Goal: Find specific page/section: Find specific page/section

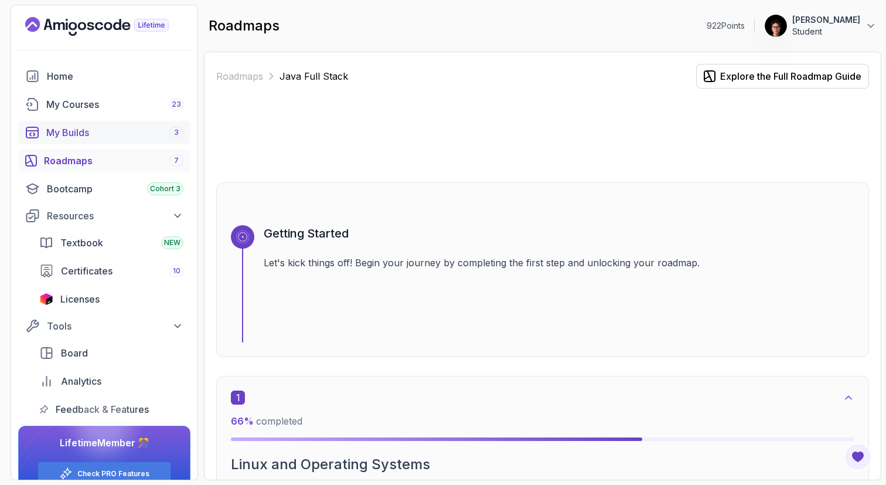
click at [132, 133] on div "My Builds 3" at bounding box center [114, 132] width 137 height 14
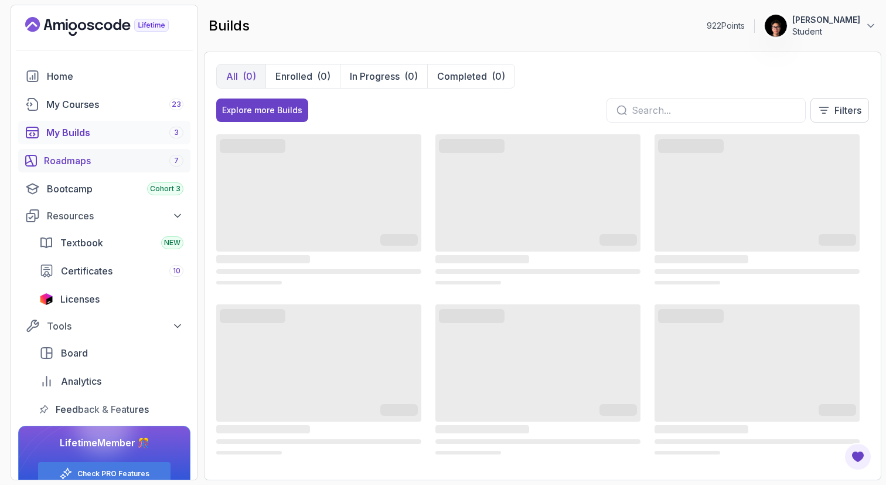
click at [135, 156] on div "Roadmaps 7" at bounding box center [113, 161] width 139 height 14
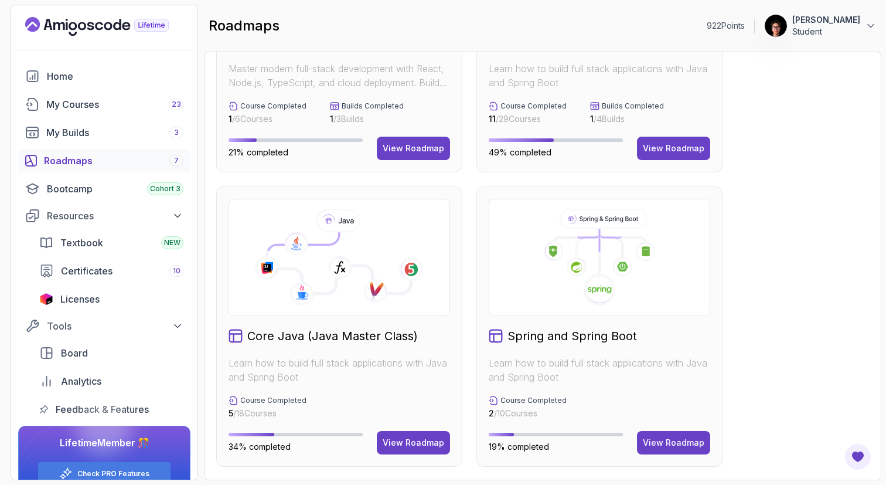
scroll to position [18, 0]
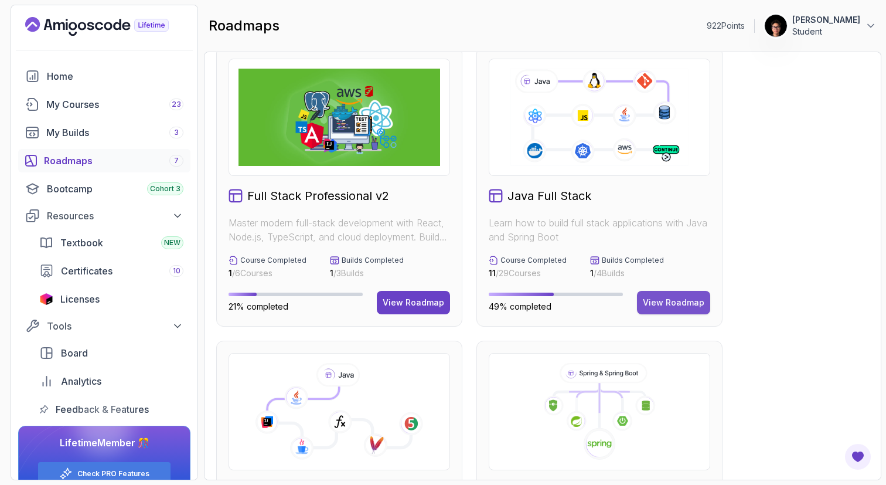
click at [672, 292] on button "View Roadmap" at bounding box center [673, 302] width 73 height 23
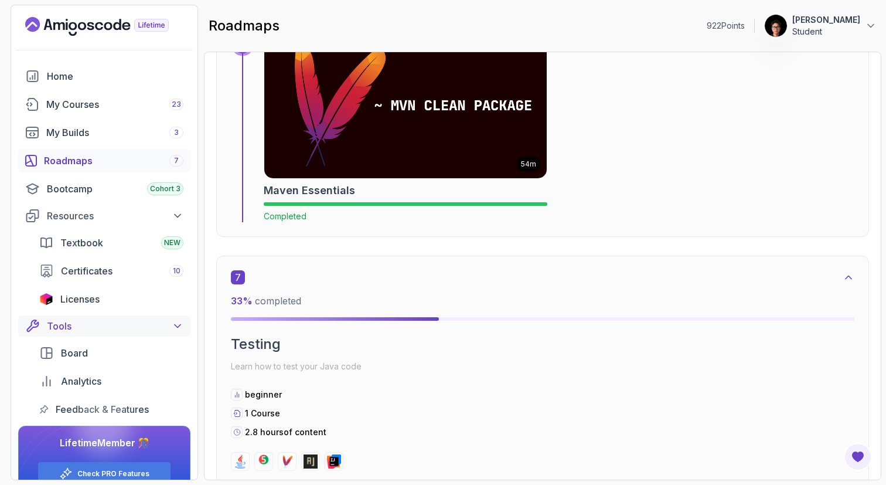
scroll to position [23, 0]
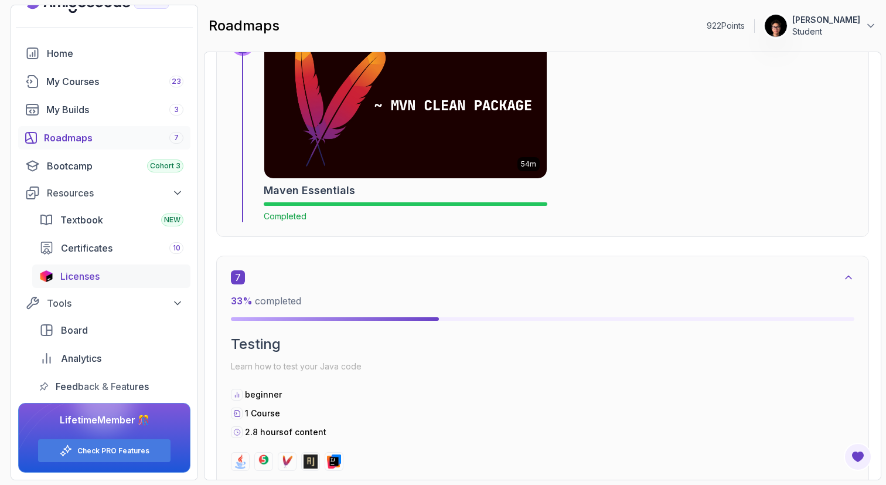
click at [101, 273] on div "Licenses" at bounding box center [121, 276] width 123 height 14
